Goal: Task Accomplishment & Management: Manage account settings

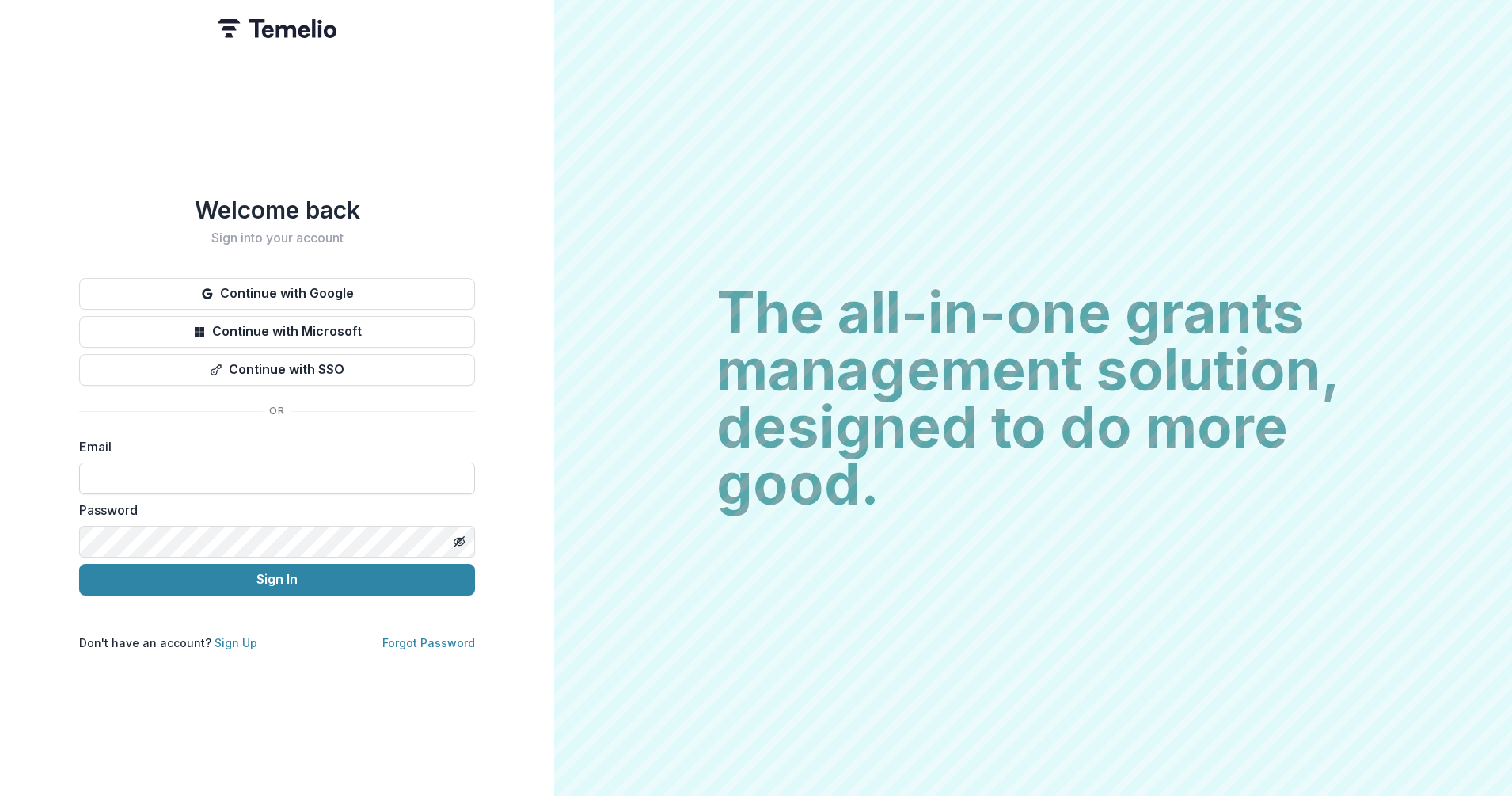
click at [267, 467] on input at bounding box center [277, 478] width 396 height 31
type input "**********"
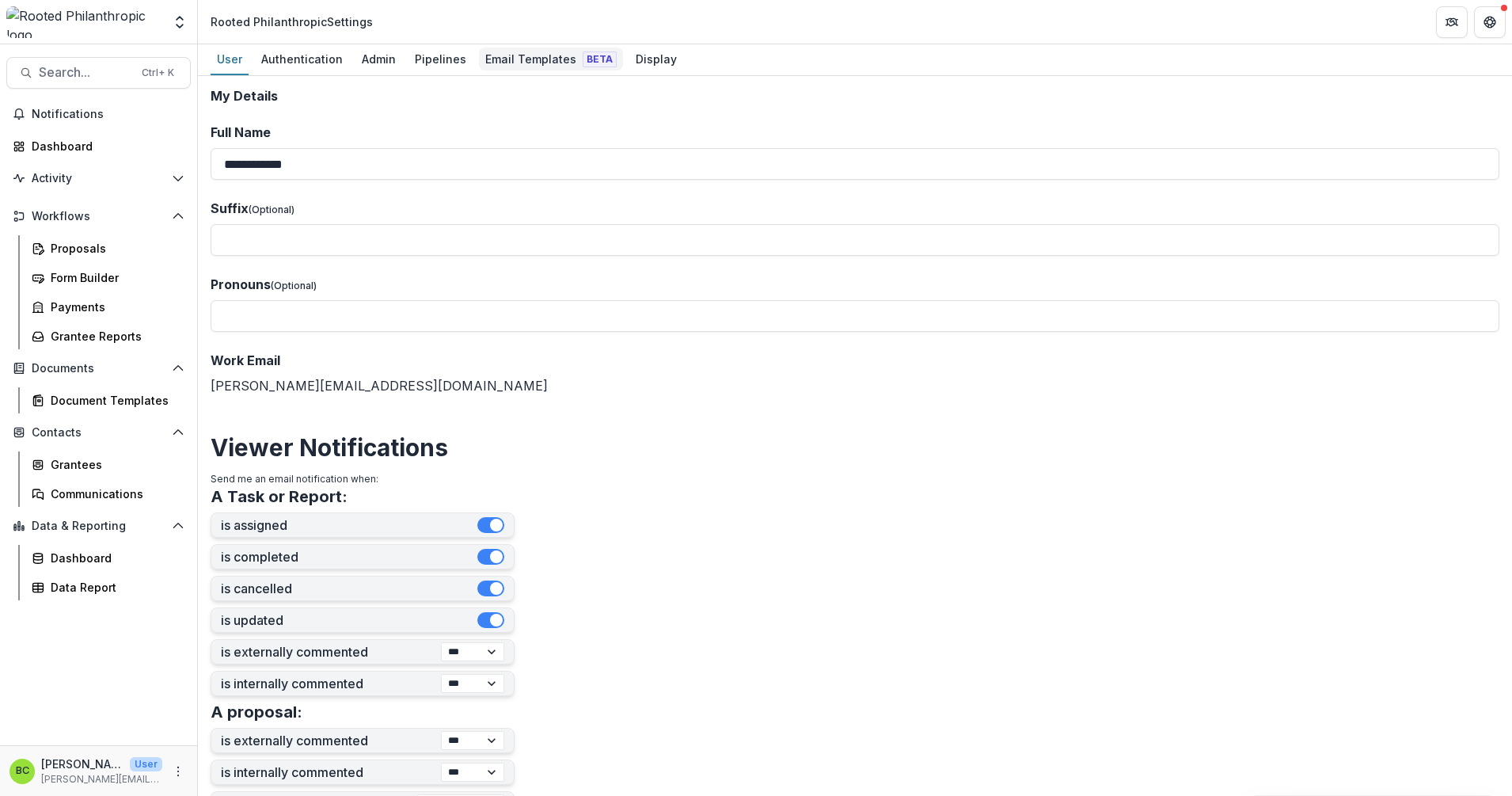
click at [535, 50] on div "Email Templates Beta" at bounding box center [551, 59] width 144 height 23
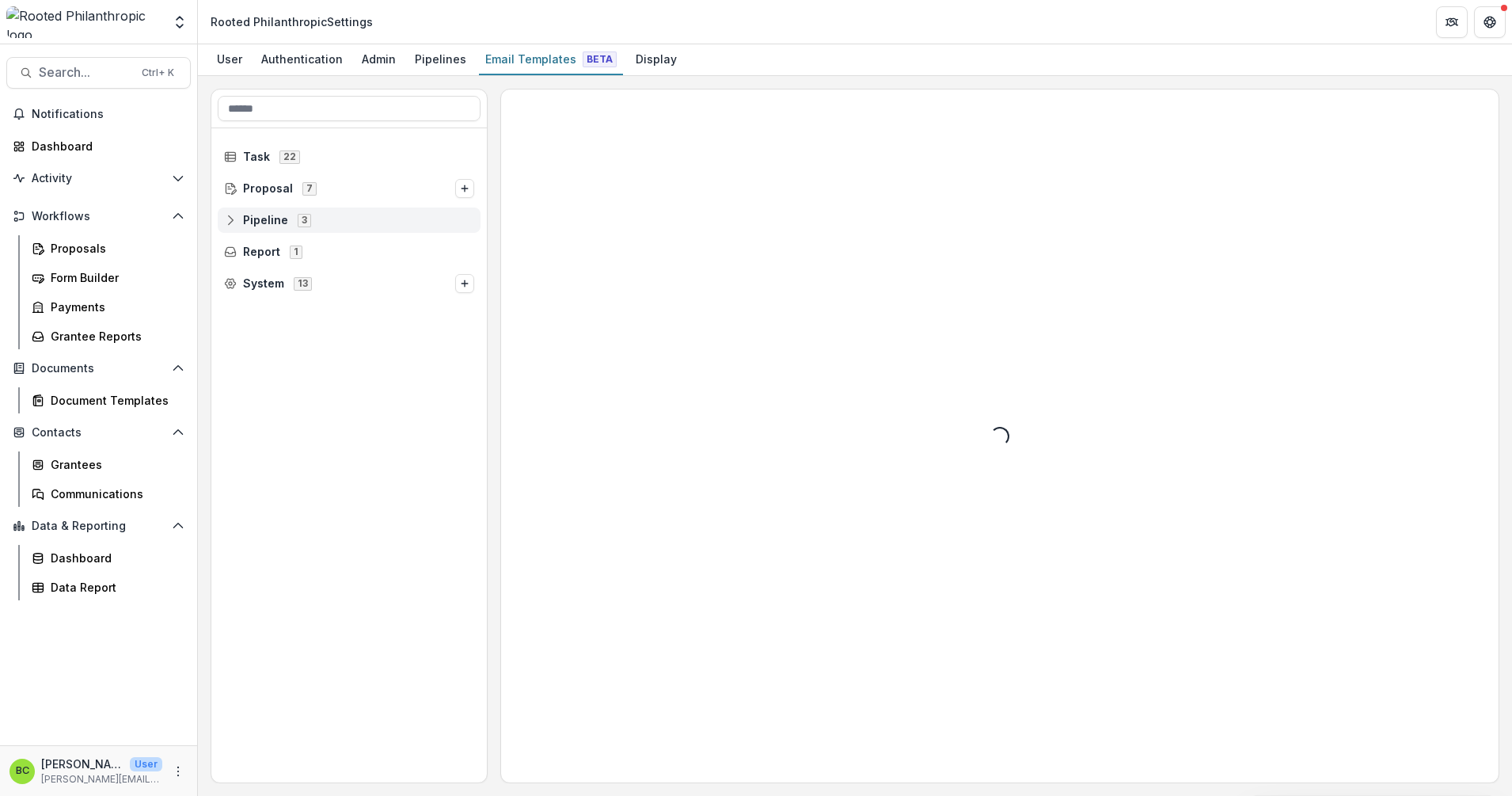
click at [272, 211] on div "Pipeline 3" at bounding box center [348, 220] width 263 height 26
click at [260, 279] on span "Contracts" at bounding box center [283, 284] width 56 height 14
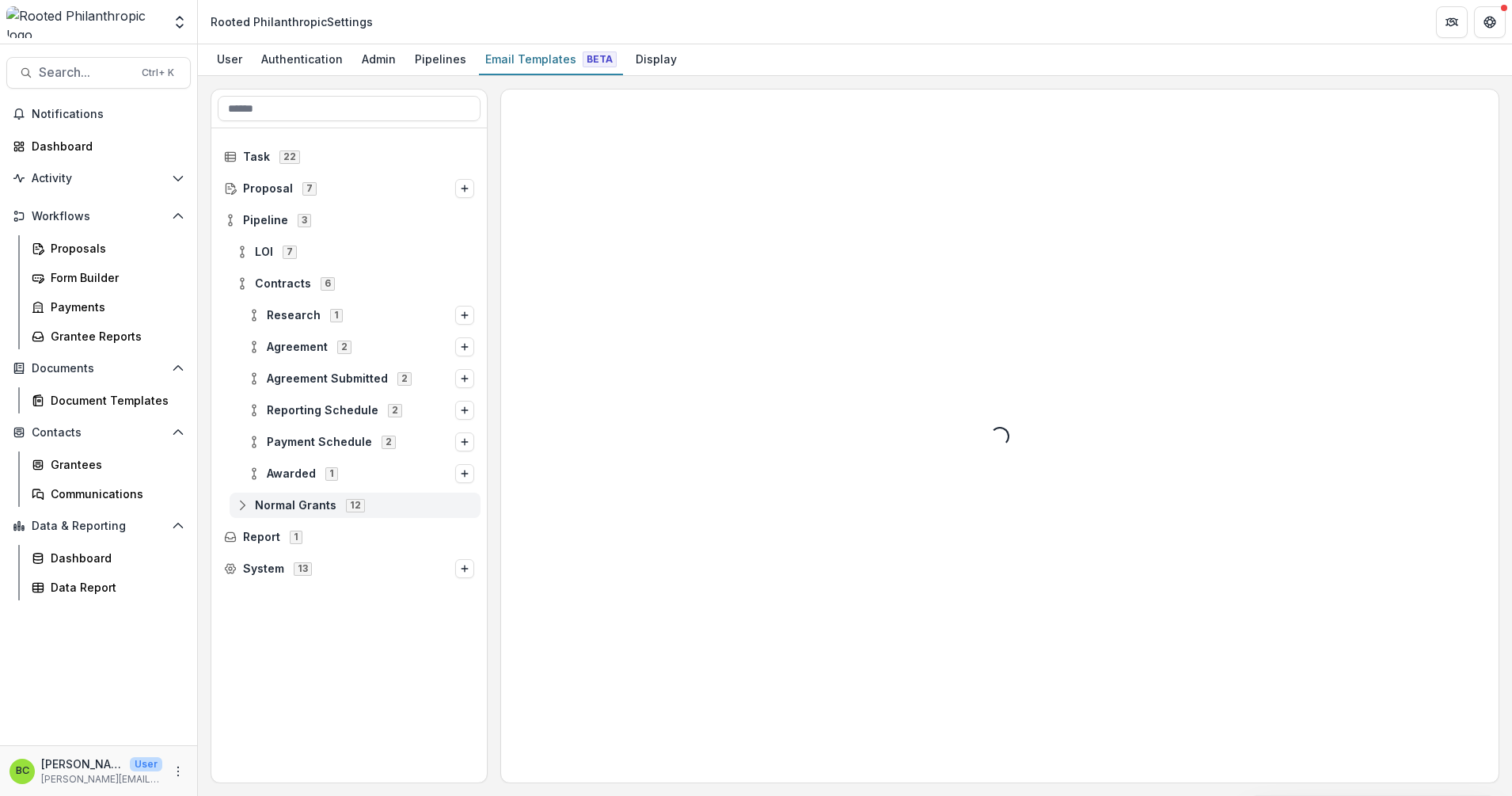
click at [259, 496] on div "Normal Grants 12" at bounding box center [355, 505] width 251 height 26
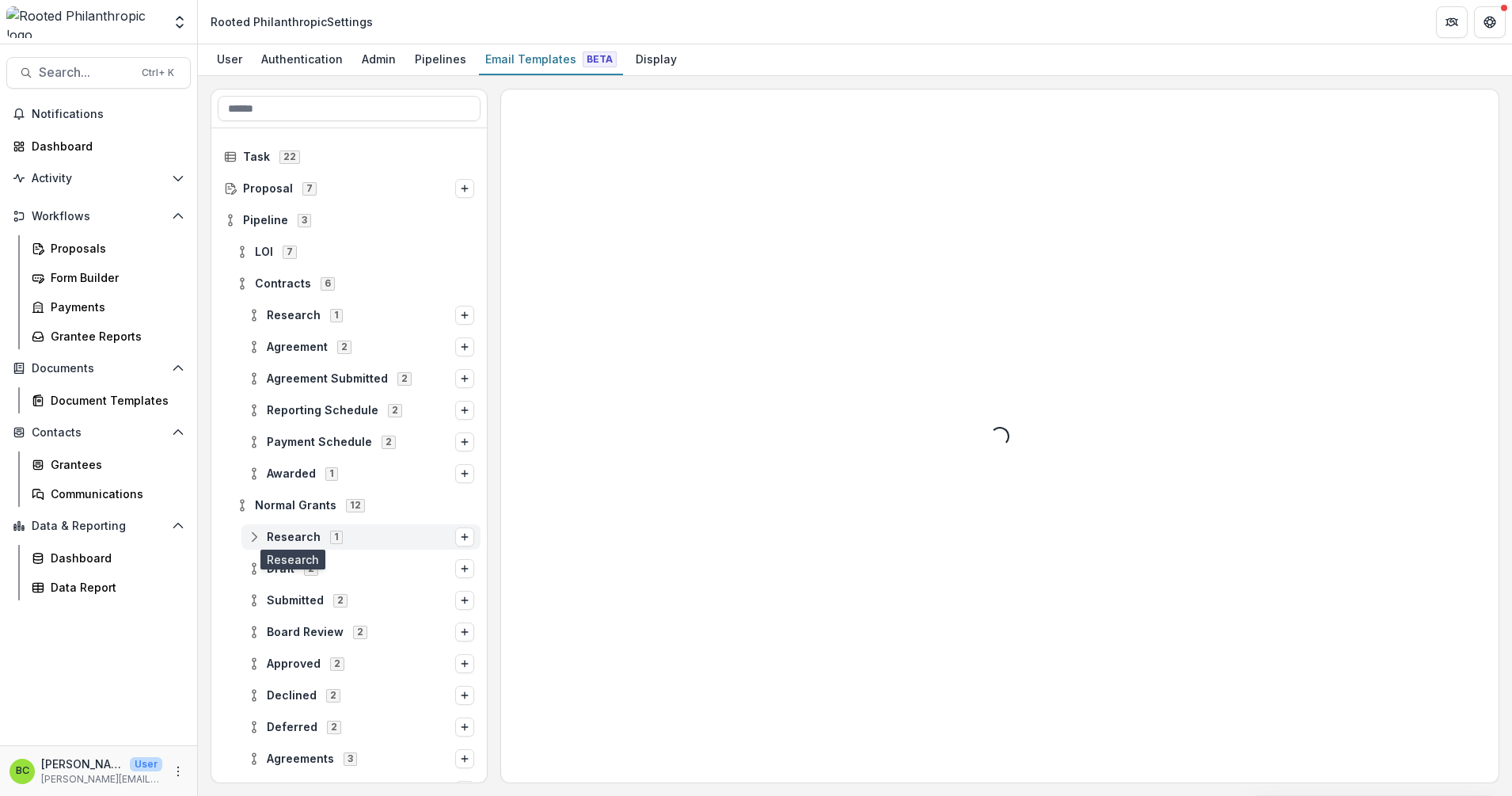
click at [279, 539] on span "Research" at bounding box center [293, 537] width 54 height 14
click at [298, 626] on span "Submitted" at bounding box center [295, 632] width 57 height 14
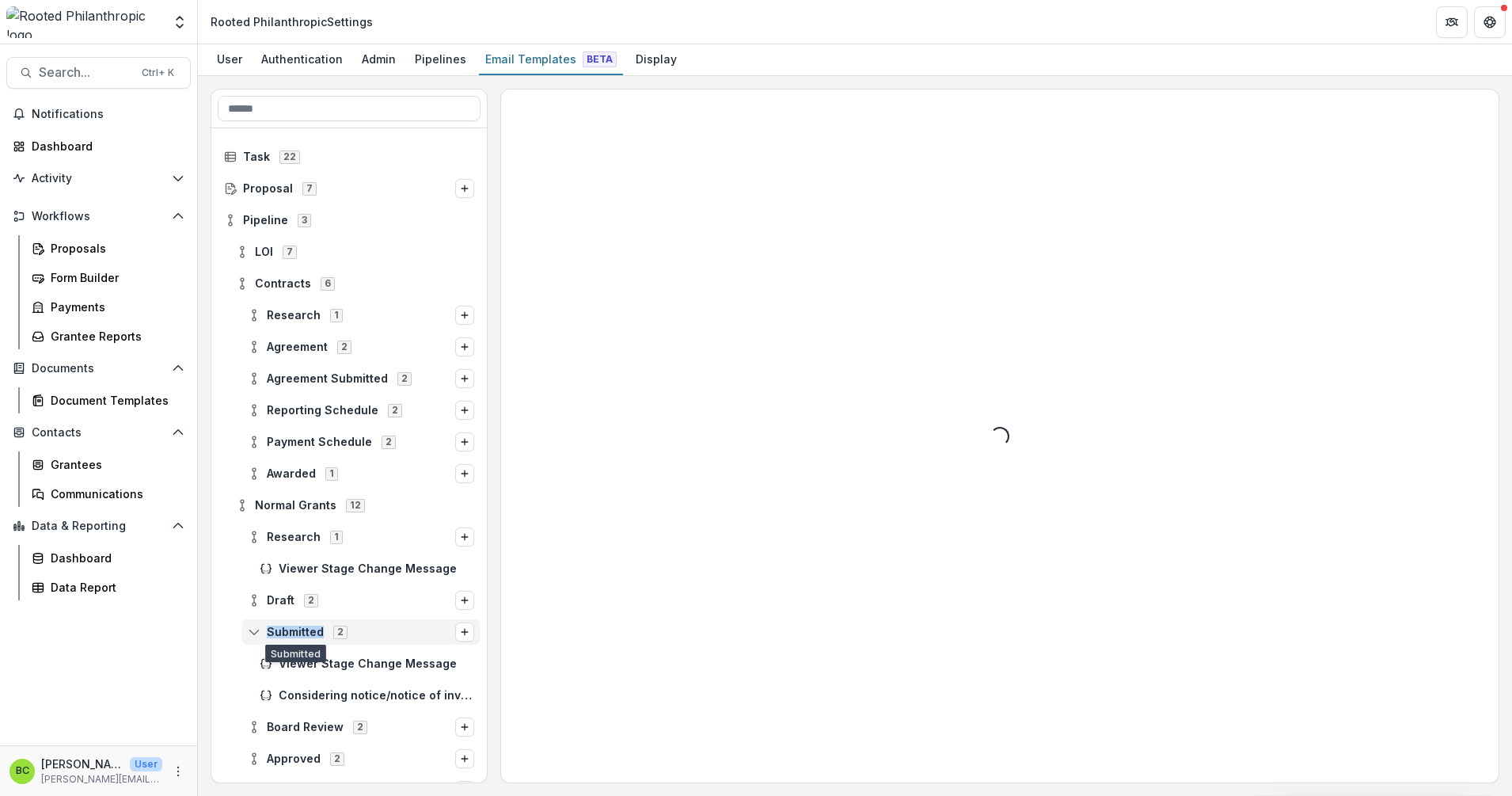
click at [298, 626] on span "Submitted" at bounding box center [295, 632] width 57 height 14
drag, startPoint x: 298, startPoint y: 626, endPoint x: 291, endPoint y: 693, distance: 67.4
click at [291, 693] on span "Approved" at bounding box center [293, 696] width 54 height 14
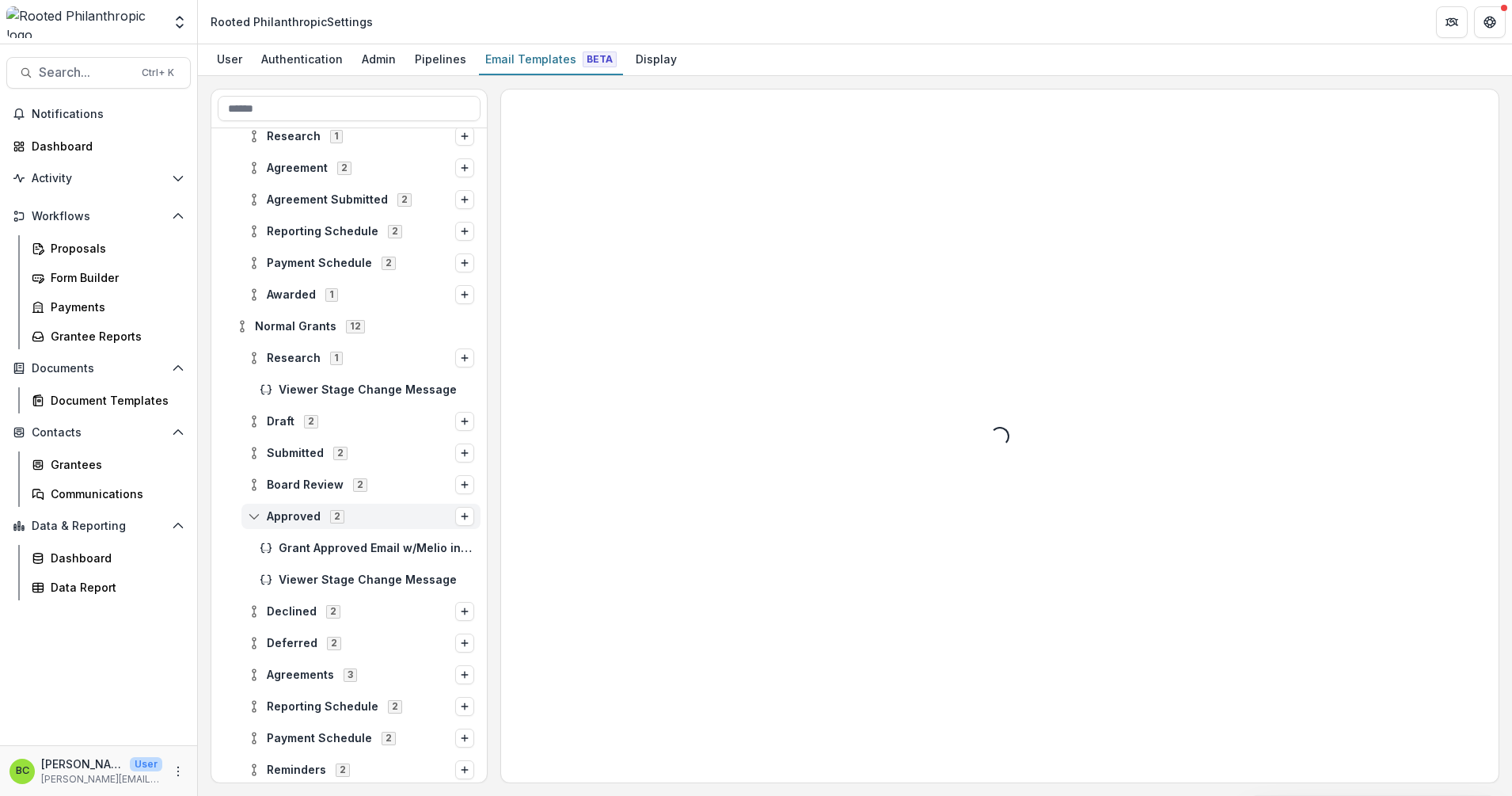
scroll to position [198, 0]
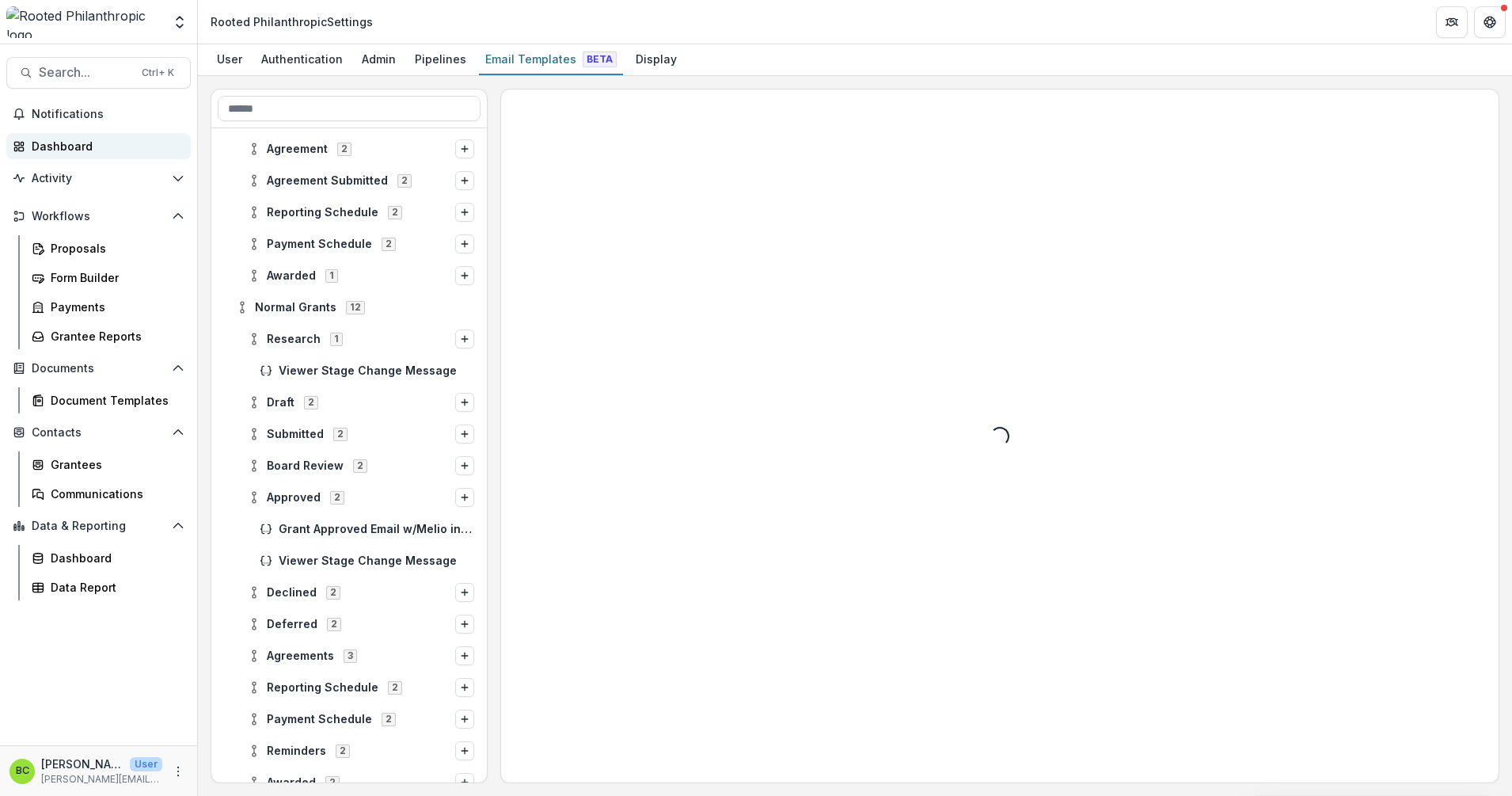
click at [67, 146] on div "Dashboard" at bounding box center [104, 146] width 146 height 17
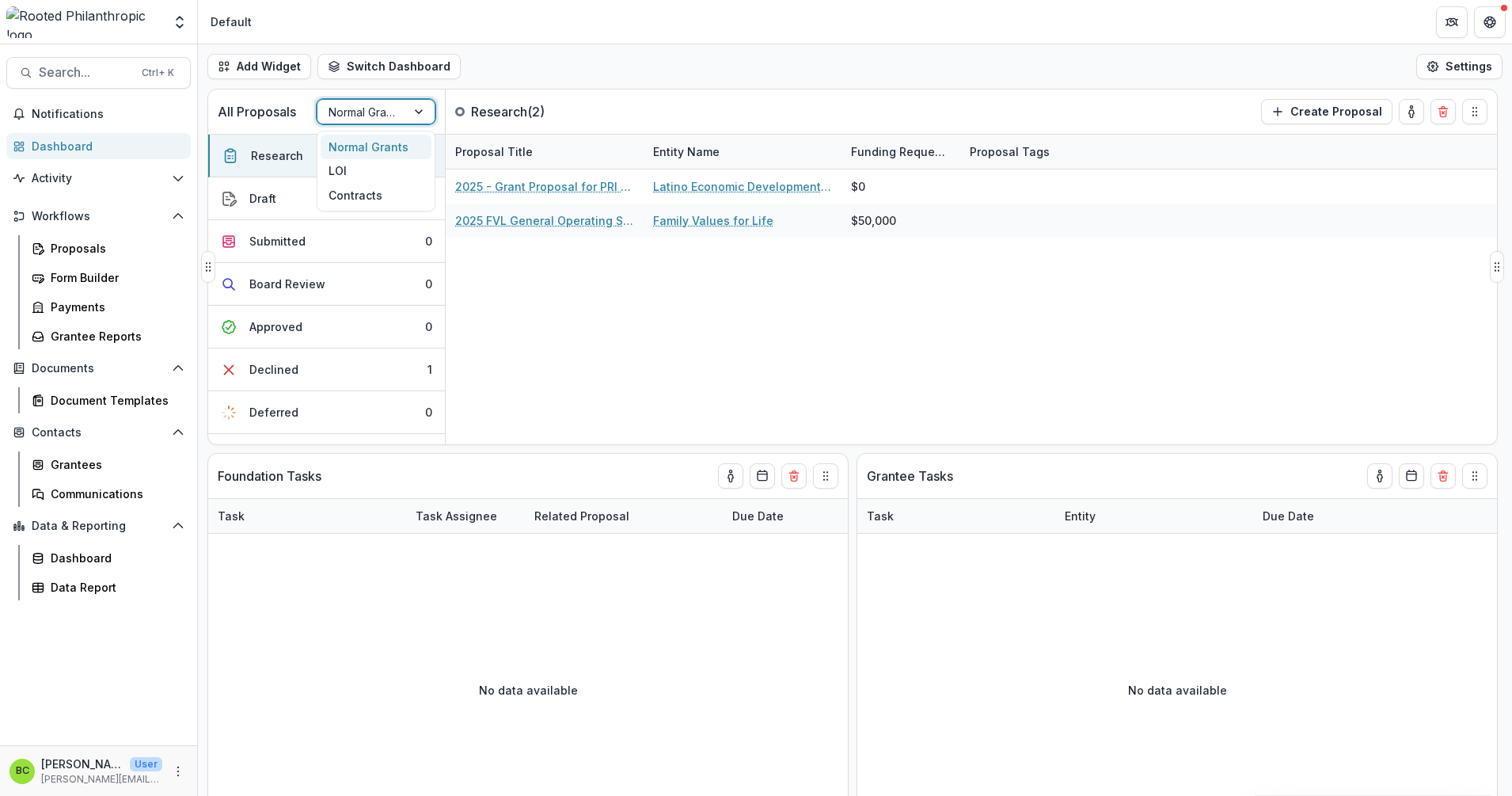
click at [426, 110] on div at bounding box center [420, 112] width 28 height 24
click at [406, 161] on div "LOI" at bounding box center [376, 171] width 111 height 25
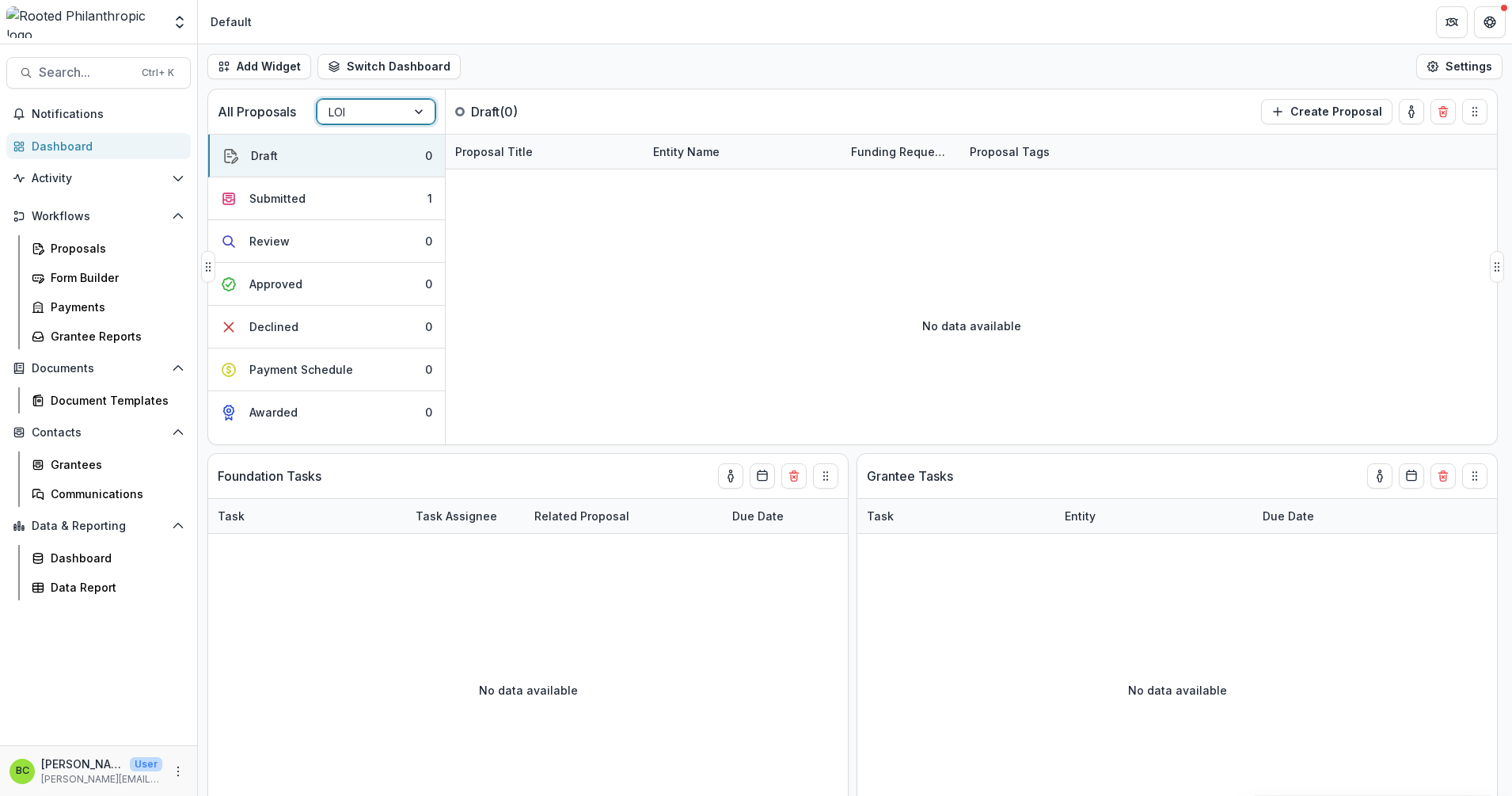
click at [421, 112] on div at bounding box center [420, 112] width 28 height 24
click at [407, 142] on div "Normal Grants" at bounding box center [376, 147] width 111 height 25
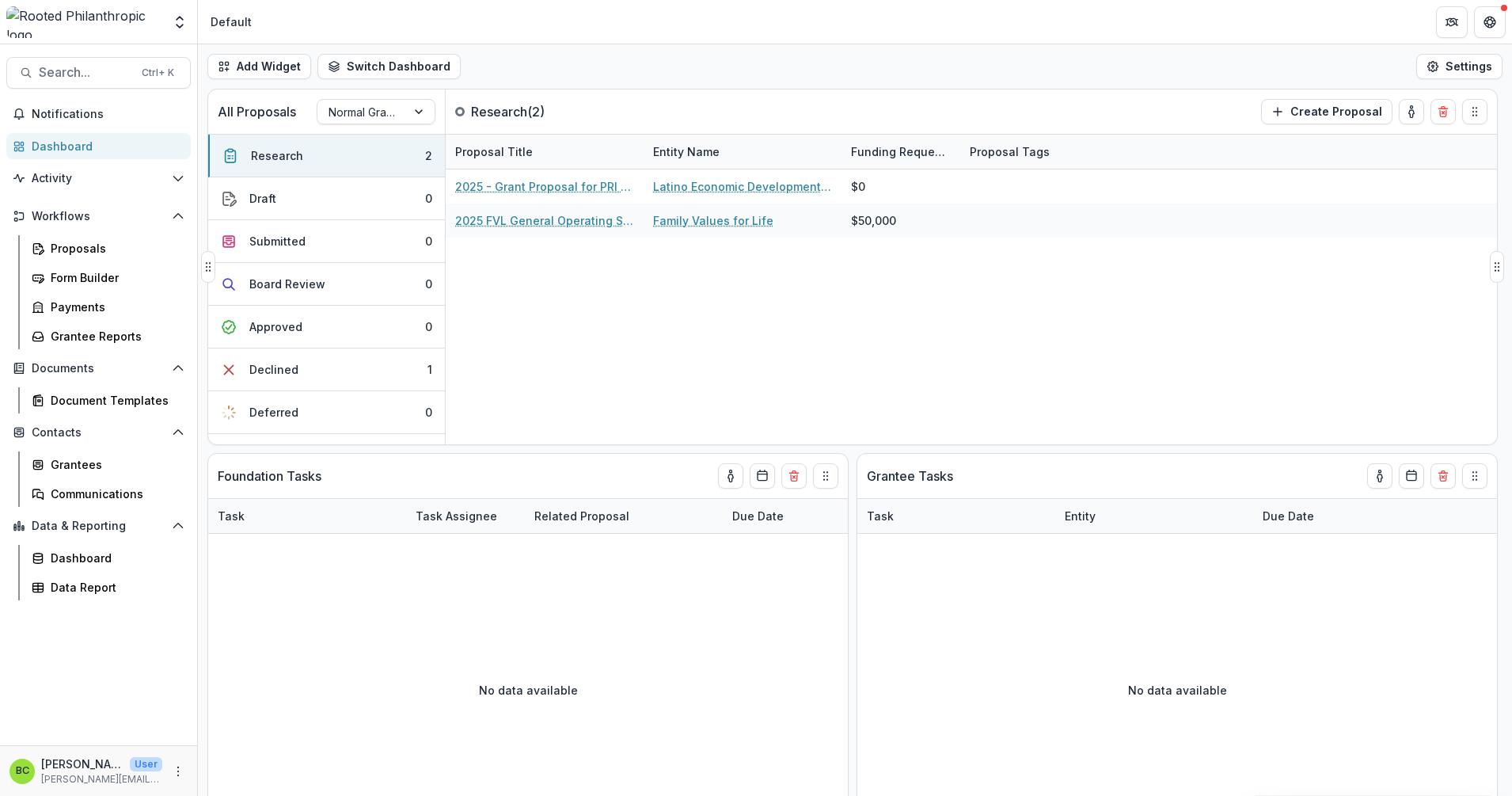
drag, startPoint x: 654, startPoint y: 98, endPoint x: 591, endPoint y: 101, distance: 63.1
click at [591, 101] on div "All Proposals Normal Grants Research ( 2 ) Create Proposal" at bounding box center [819, 111] width 1222 height 44
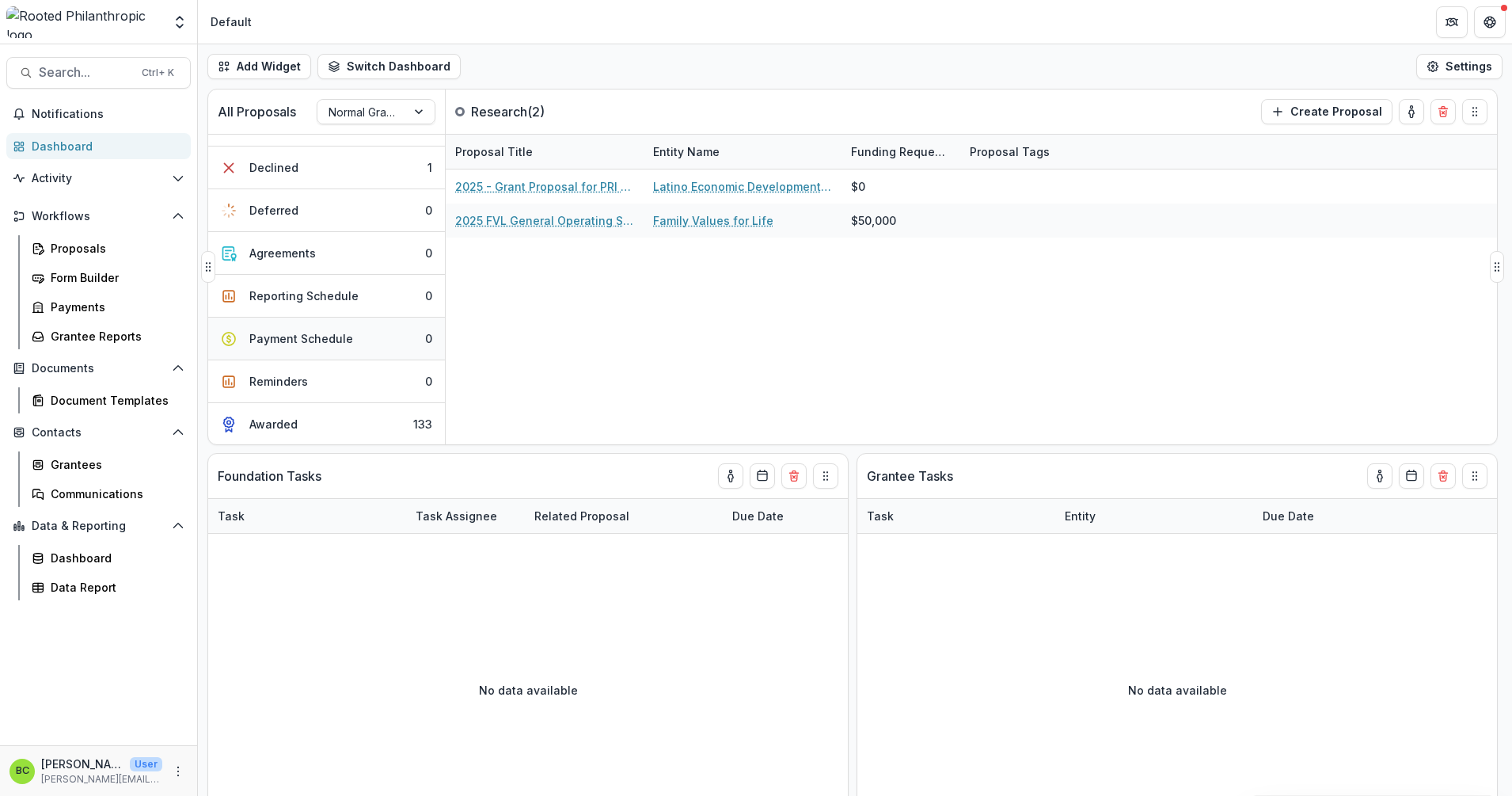
scroll to position [202, 0]
click at [378, 422] on button "Awarded 133" at bounding box center [326, 423] width 237 height 42
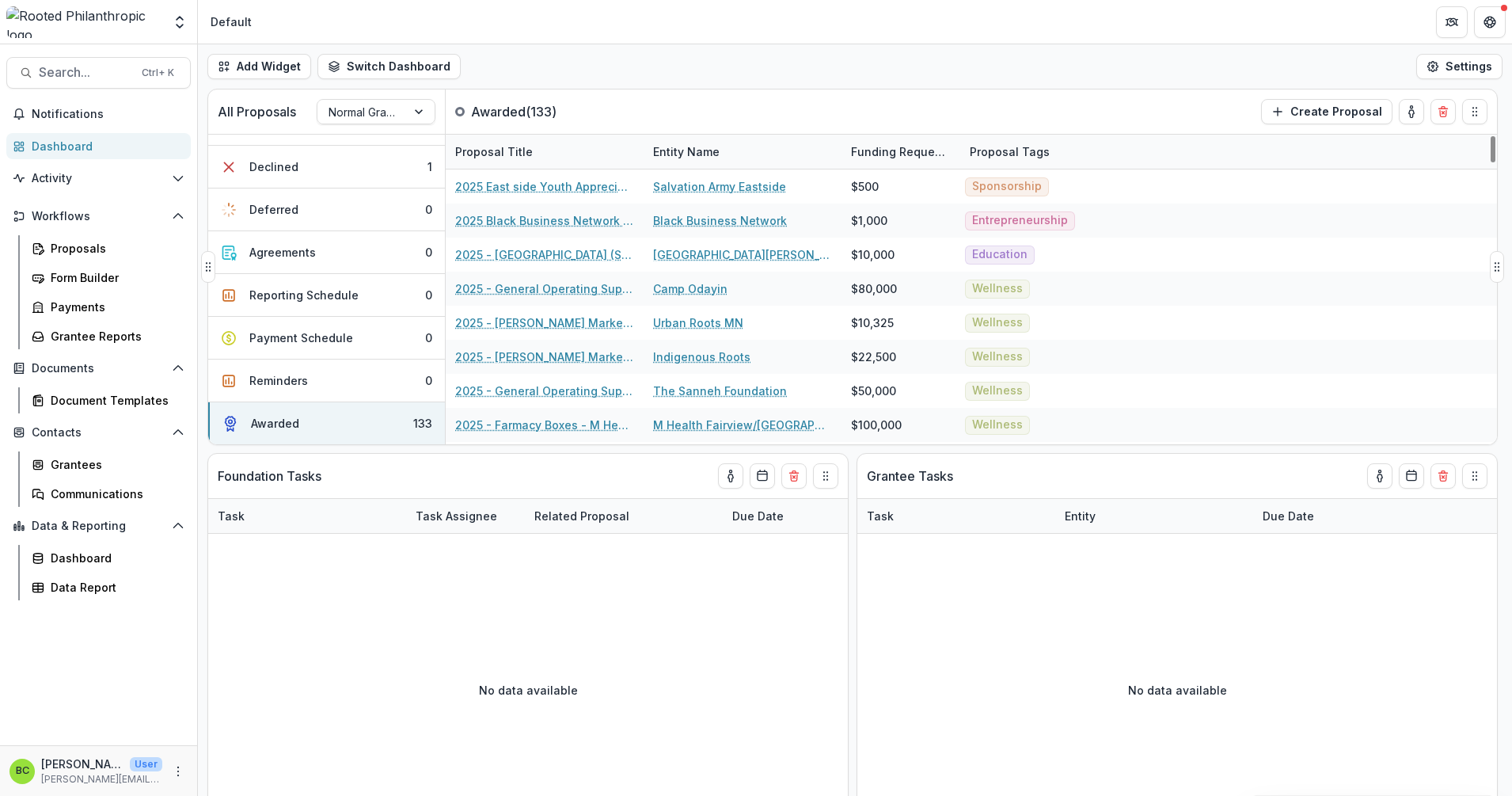
click at [707, 149] on div "Entity Name" at bounding box center [687, 151] width 85 height 17
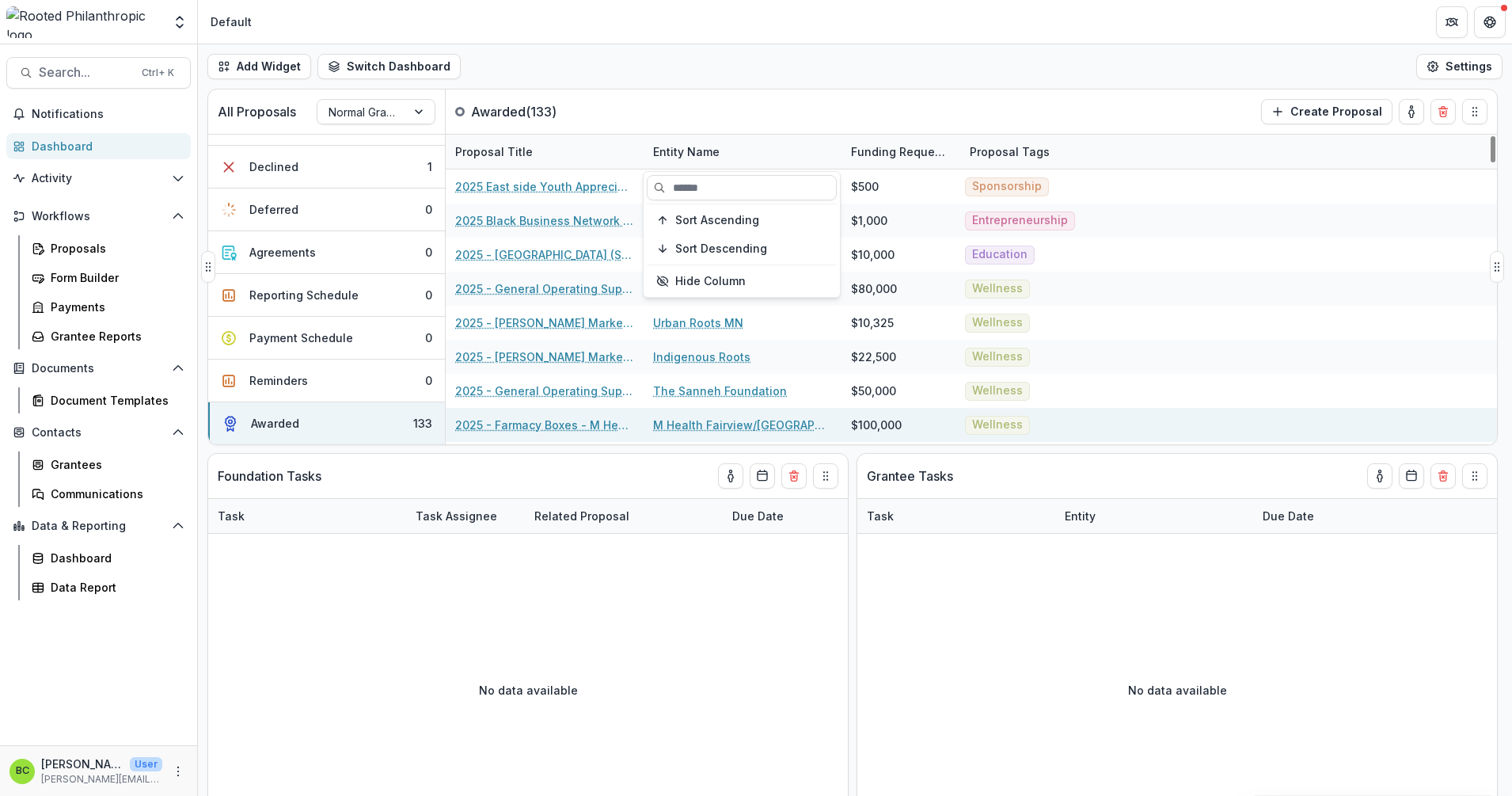
click at [694, 418] on link "M Health Fairview/[GEOGRAPHIC_DATA][US_STATE] Foundation" at bounding box center [742, 425] width 179 height 17
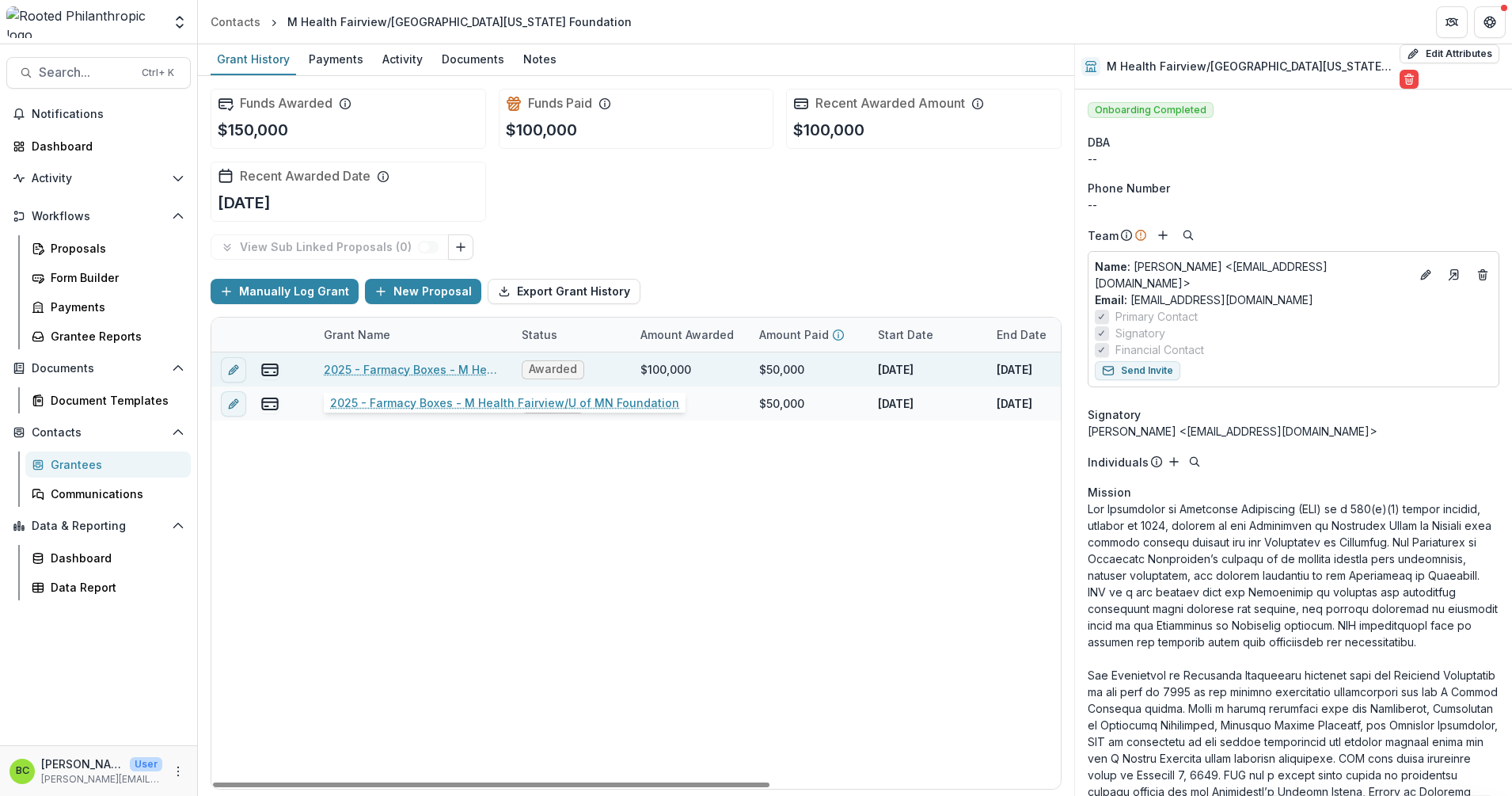
click at [357, 368] on link "2025 - Farmacy Boxes - M Health Fairview/U of MN Foundation" at bounding box center [413, 369] width 179 height 17
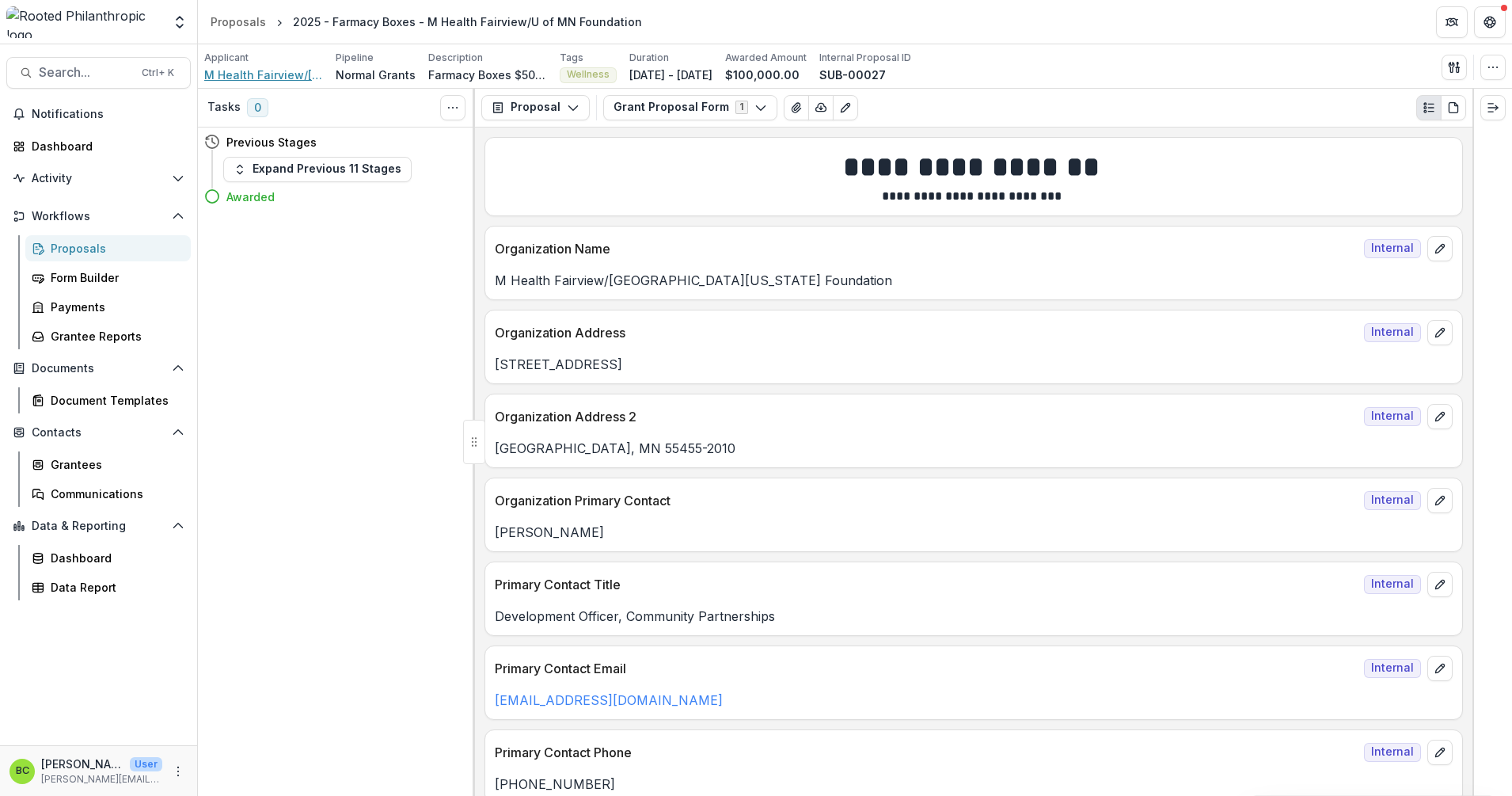
click at [258, 72] on span "M Health Fairview/[GEOGRAPHIC_DATA][US_STATE] Foundation" at bounding box center [263, 75] width 119 height 17
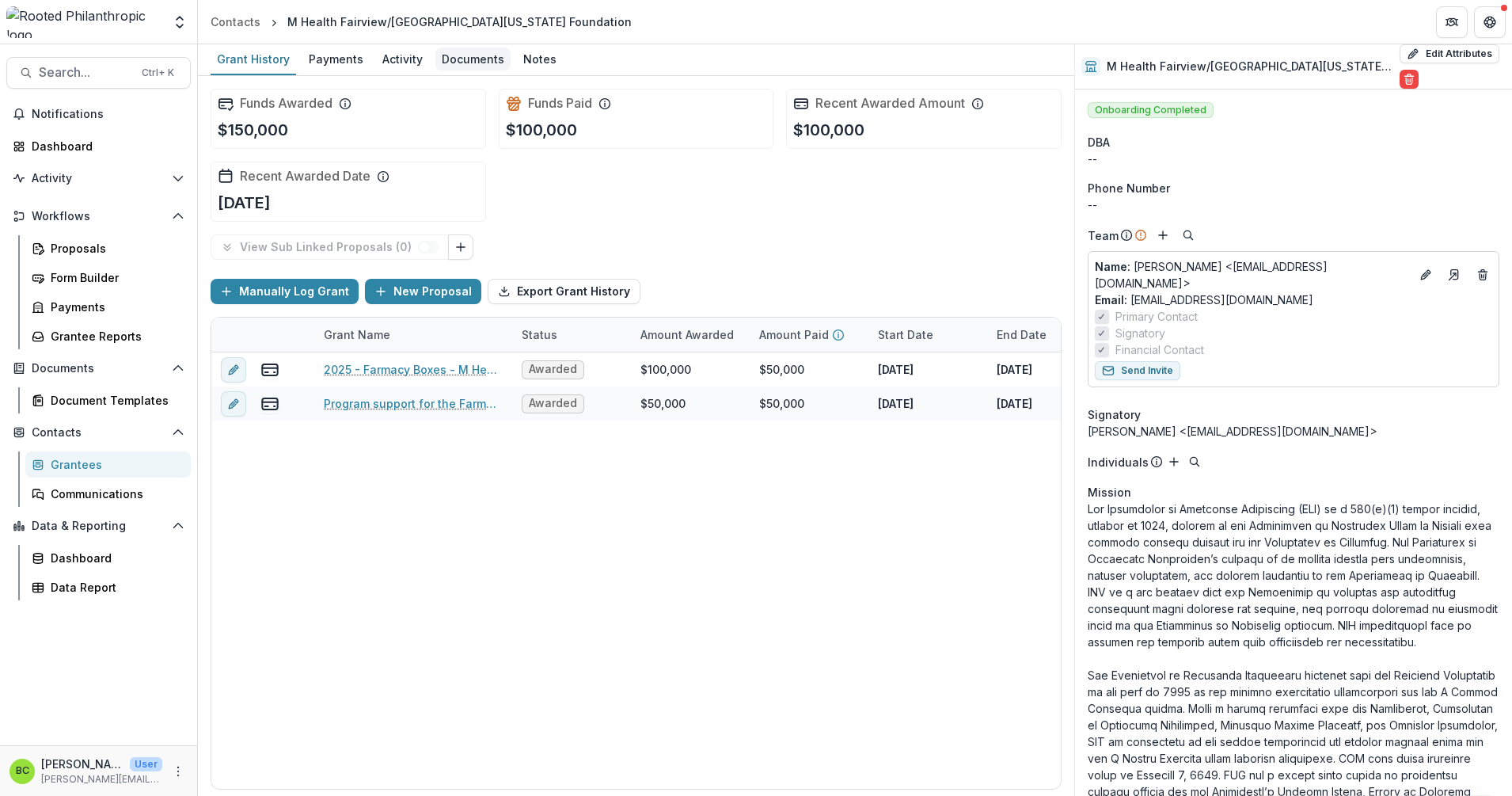
click at [465, 51] on div "Documents" at bounding box center [473, 59] width 75 height 23
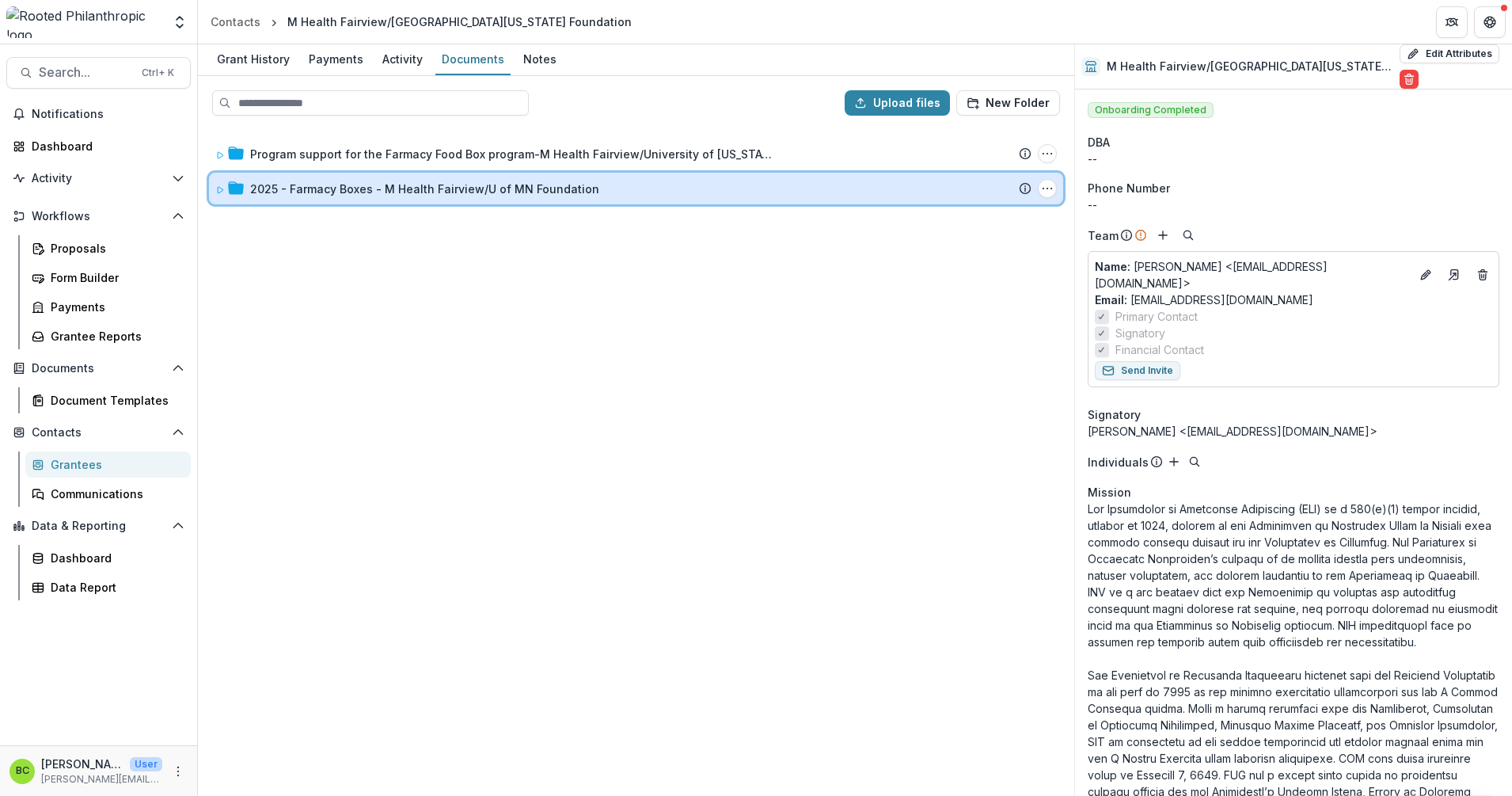
click at [215, 186] on icon at bounding box center [220, 190] width 10 height 10
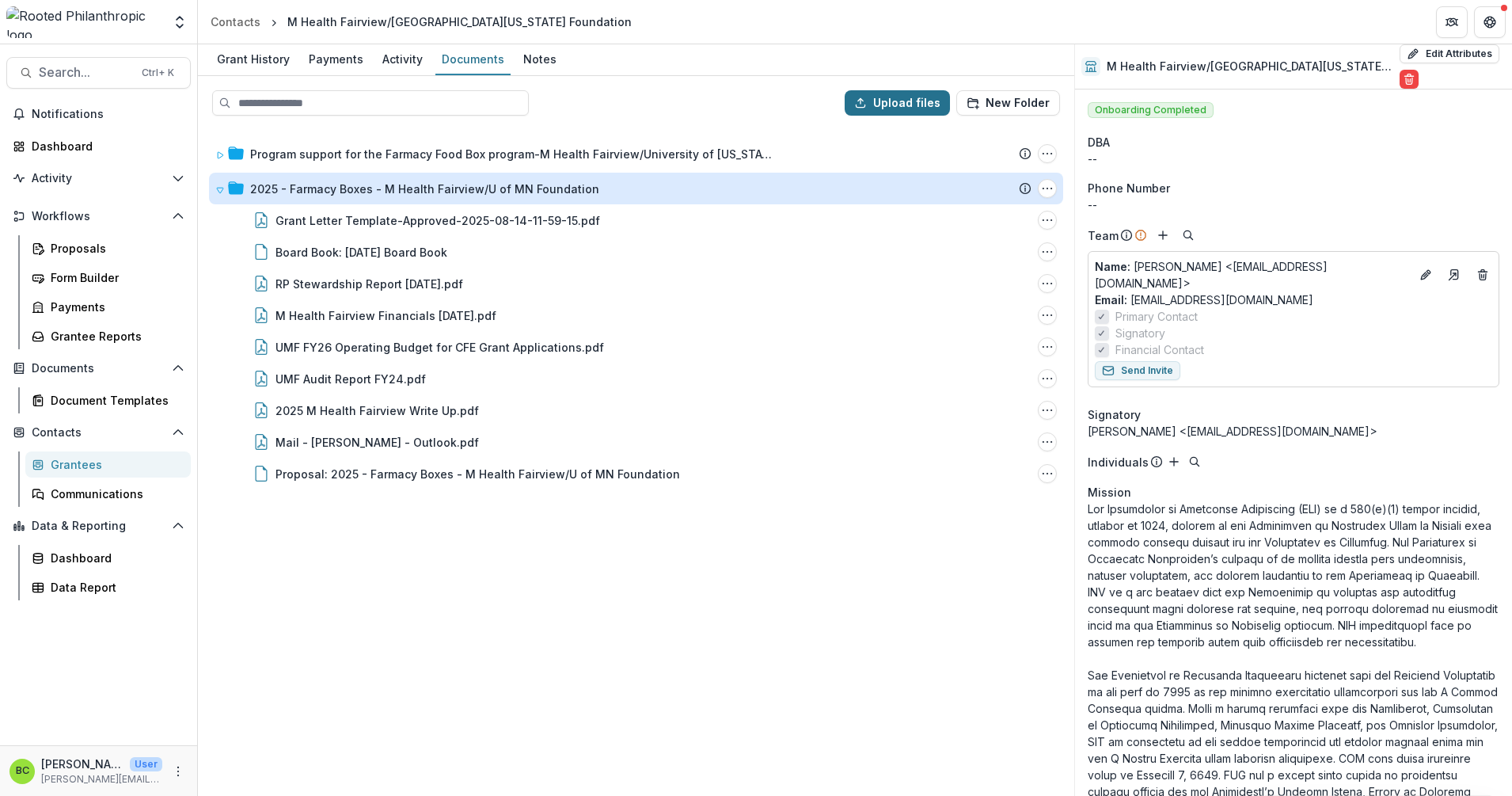
click at [905, 96] on button "Upload files" at bounding box center [897, 103] width 105 height 26
type input "**********"
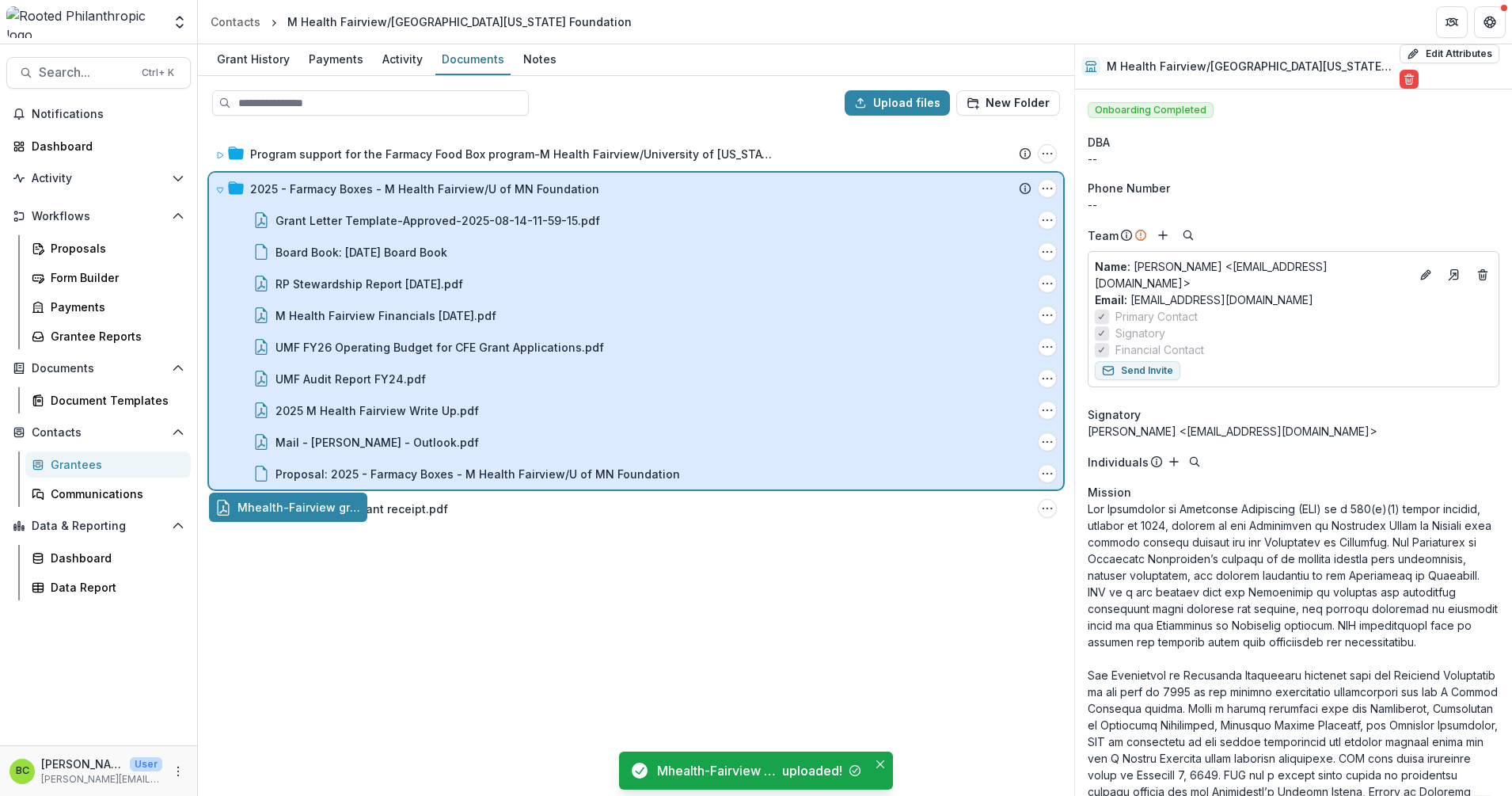
drag, startPoint x: 319, startPoint y: 507, endPoint x: 397, endPoint y: 302, distance: 219.3
click at [397, 302] on div "Upload files New Folder Program support for the Farmacy Food Box program-M Heal…" at bounding box center [637, 436] width 877 height 720
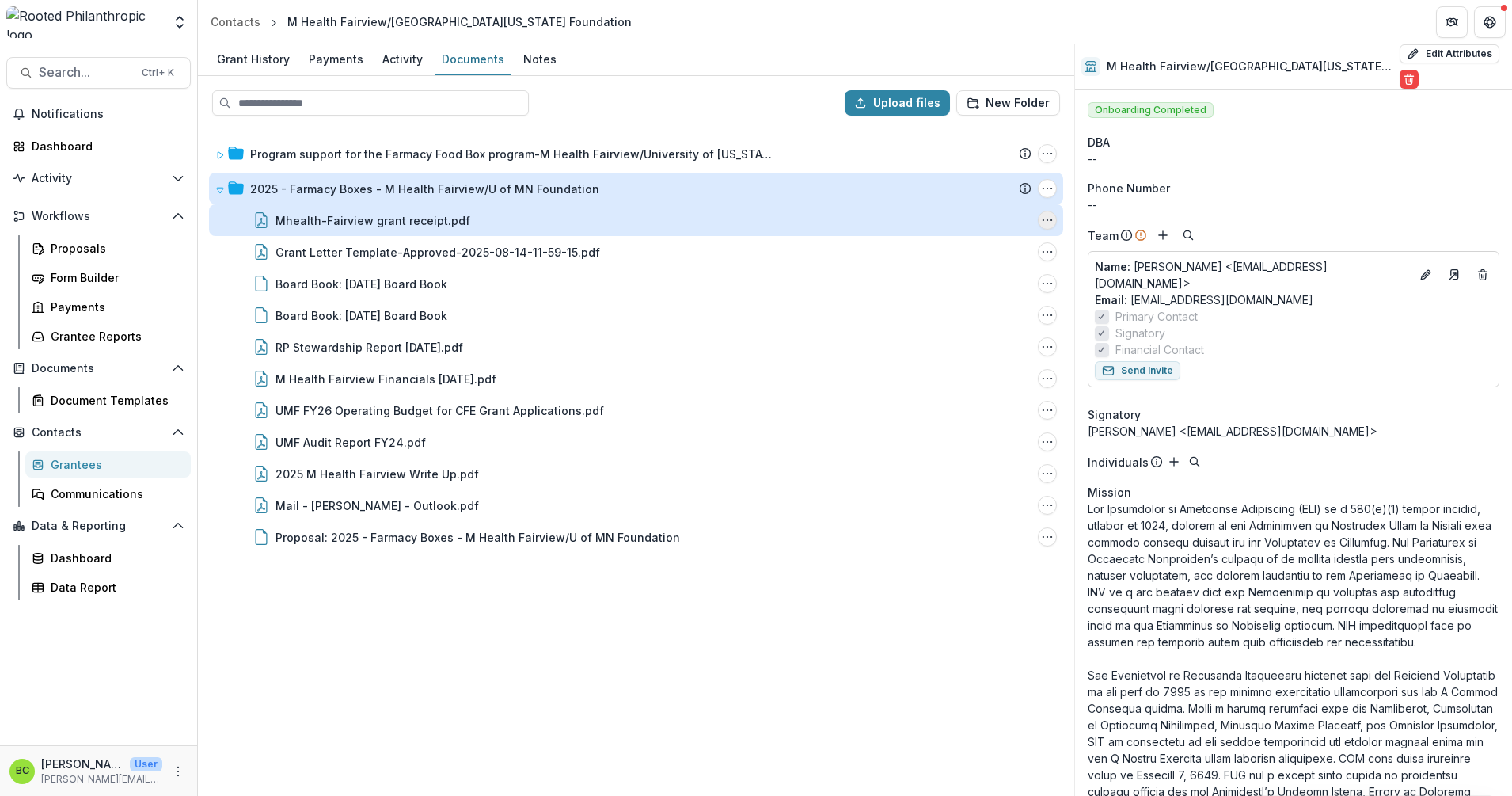
click at [1047, 215] on icon "Mhealth-Fairview grant receipt.pdf Options" at bounding box center [1048, 220] width 13 height 13
click at [964, 308] on button "Rename" at bounding box center [968, 303] width 169 height 27
click at [365, 222] on input "**********" at bounding box center [359, 220] width 167 height 19
type input "**********"
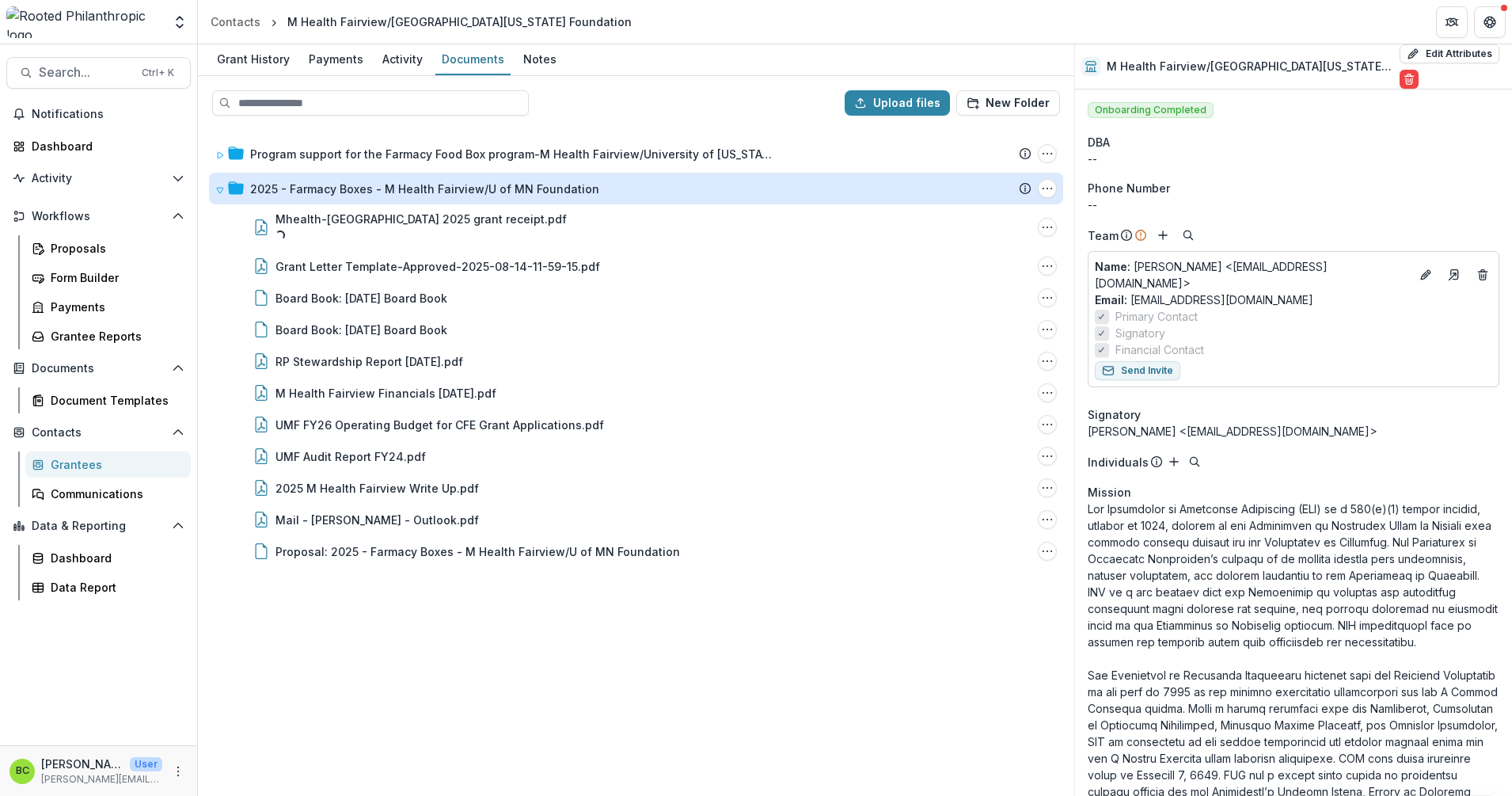
click at [401, 655] on div "Program support for the Farmacy Food Box program-M Health Fairview/University o…" at bounding box center [636, 461] width 874 height 666
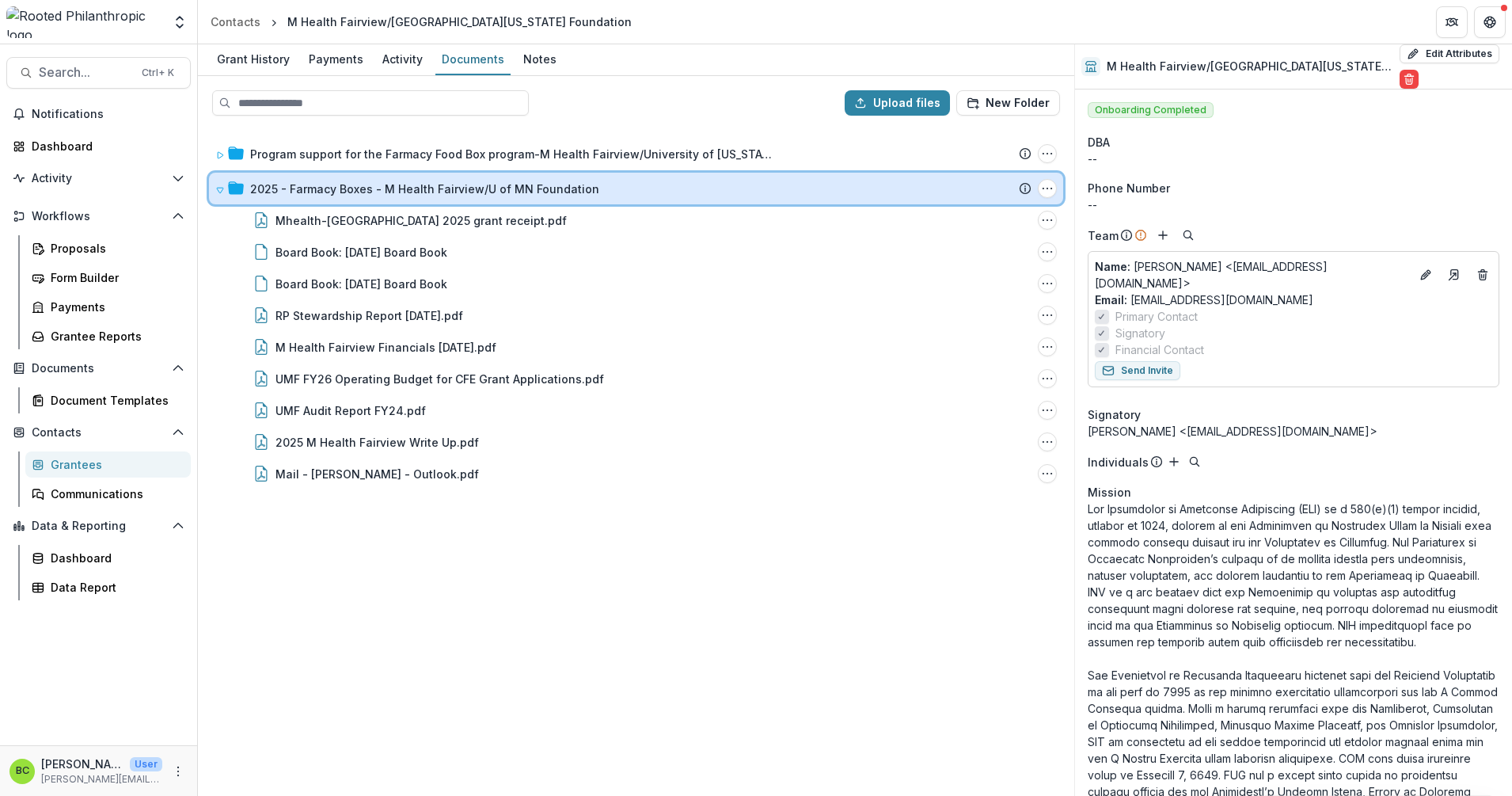
click at [214, 194] on div "2025 - Farmacy Boxes - M Health Fairview/U of MN Foundation Submission Temelio …" at bounding box center [636, 188] width 854 height 31
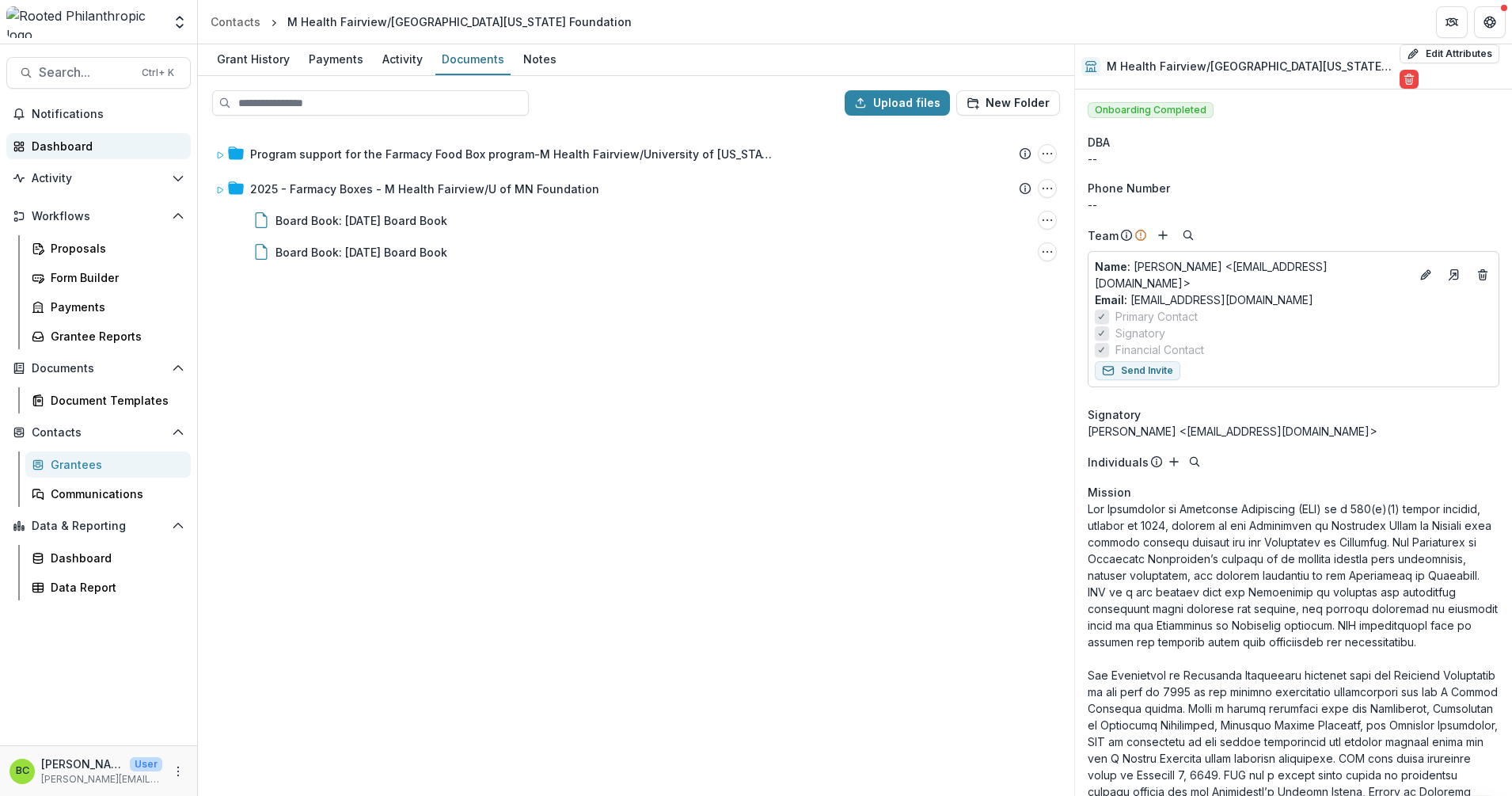
click at [88, 145] on div "Dashboard" at bounding box center [104, 146] width 146 height 17
